Goal: Task Accomplishment & Management: Manage account settings

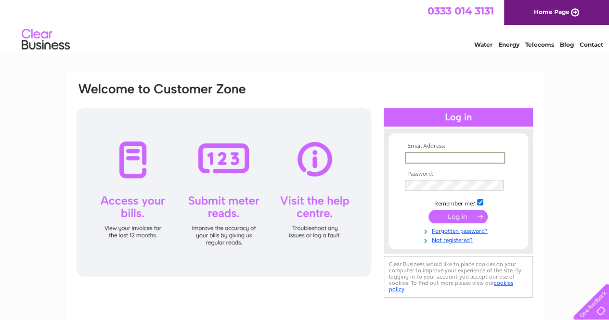
click at [426, 158] on input "text" at bounding box center [455, 158] width 100 height 12
type input "jaylaandcohair@gmail.com"
click at [454, 217] on input "submit" at bounding box center [458, 215] width 59 height 13
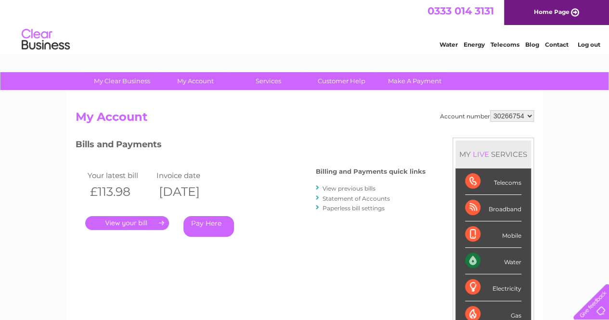
click at [357, 188] on link "View previous bills" at bounding box center [349, 188] width 53 height 7
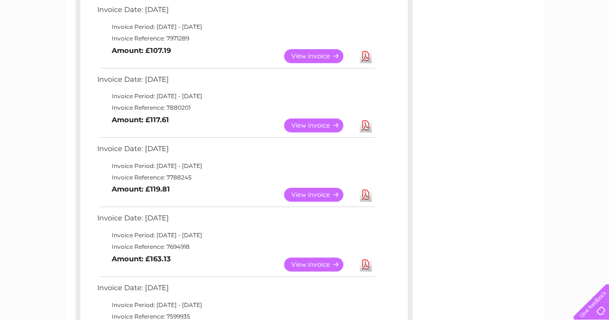
scroll to position [313, 0]
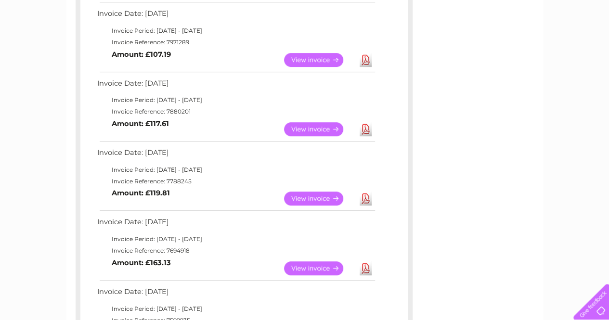
click at [325, 199] on link "View" at bounding box center [319, 199] width 71 height 14
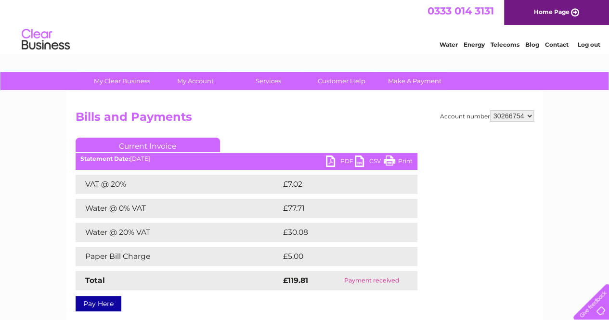
click at [391, 162] on link "Print" at bounding box center [398, 163] width 29 height 14
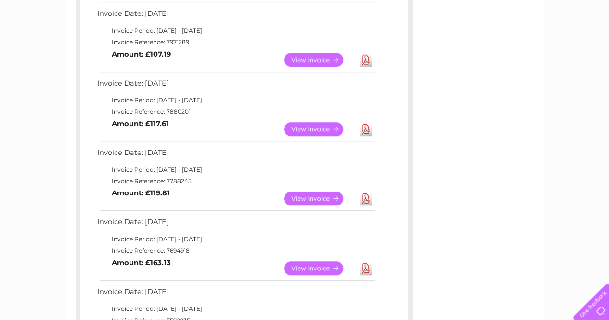
click at [323, 125] on link "View" at bounding box center [319, 129] width 71 height 14
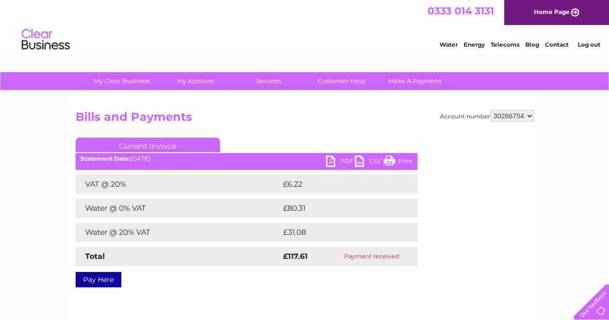
click at [400, 156] on link "Print" at bounding box center [398, 163] width 29 height 14
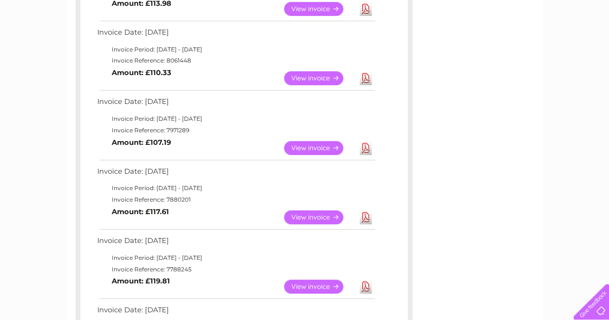
scroll to position [220, 0]
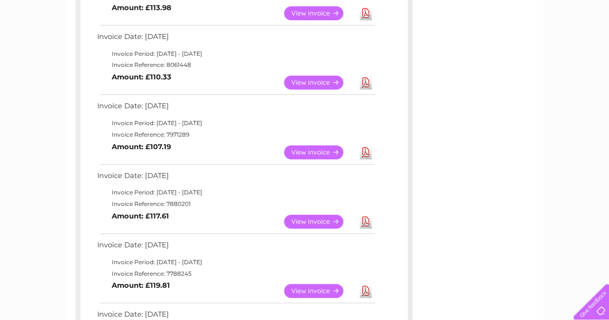
click at [302, 153] on link "View" at bounding box center [319, 152] width 71 height 14
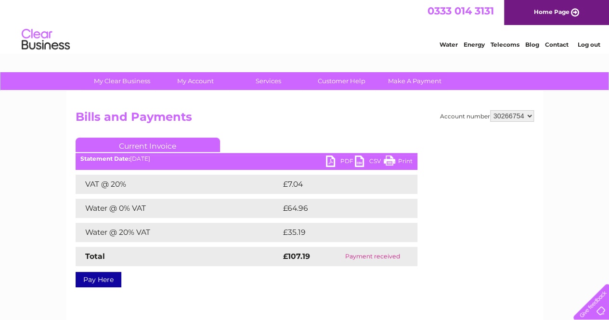
click at [396, 163] on link "Print" at bounding box center [398, 163] width 29 height 14
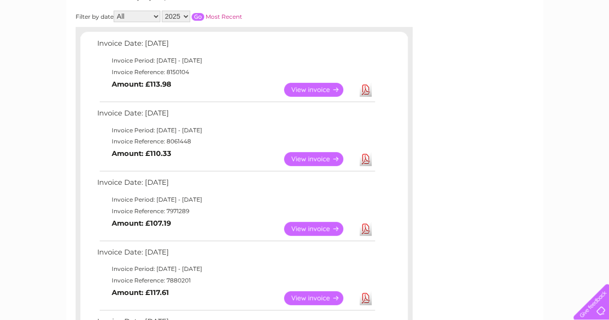
scroll to position [142, 0]
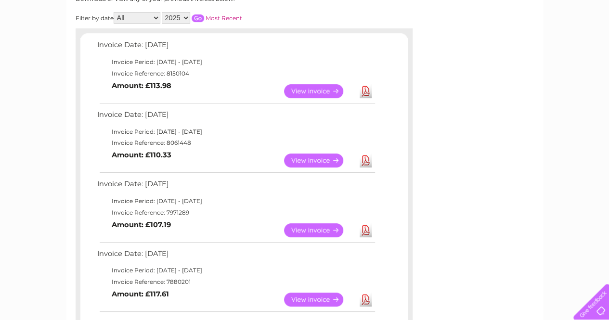
click at [303, 154] on link "View" at bounding box center [319, 161] width 71 height 14
click at [307, 158] on link "View" at bounding box center [319, 161] width 71 height 14
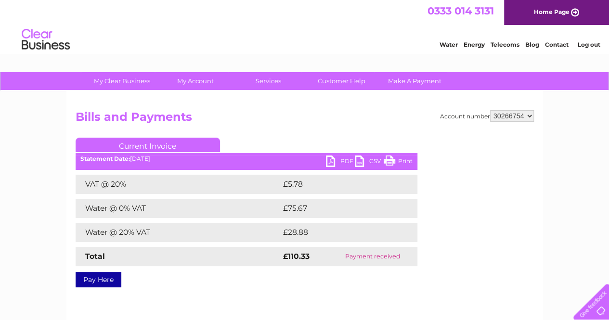
click at [393, 164] on link "Print" at bounding box center [398, 163] width 29 height 14
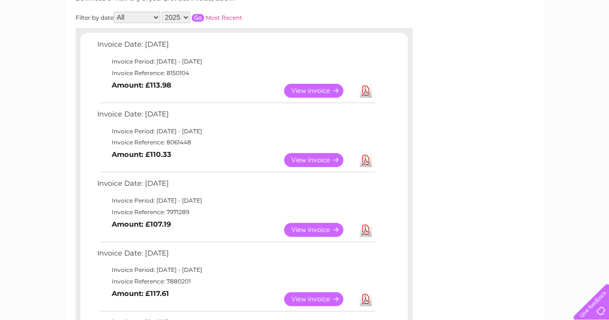
click at [310, 91] on link "View" at bounding box center [319, 91] width 71 height 14
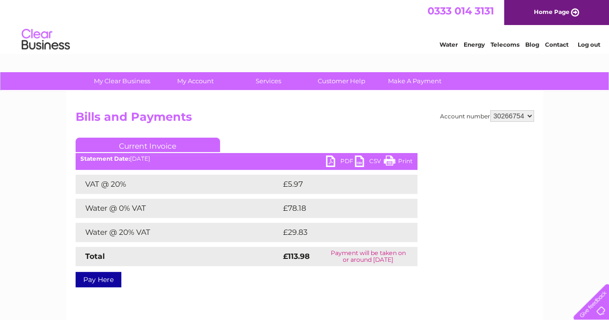
click at [397, 161] on link "Print" at bounding box center [398, 163] width 29 height 14
